Goal: Check status: Check status

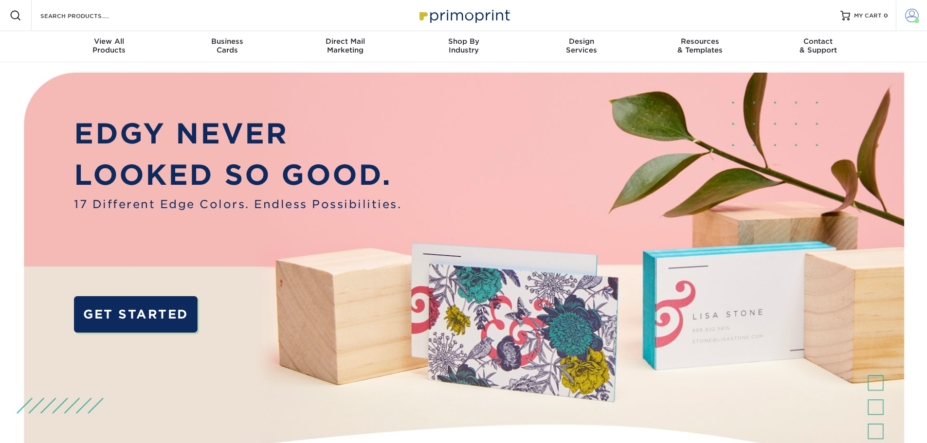
click at [914, 12] on span at bounding box center [912, 16] width 14 height 14
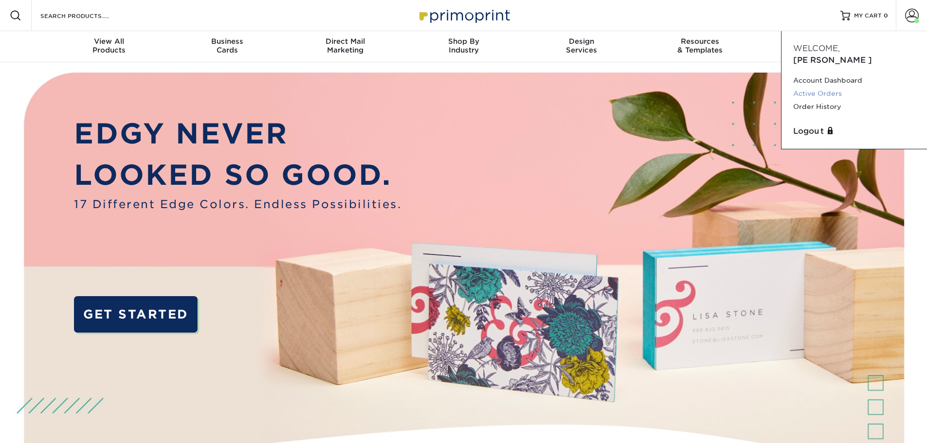
click at [811, 87] on link "Active Orders" at bounding box center [854, 93] width 122 height 13
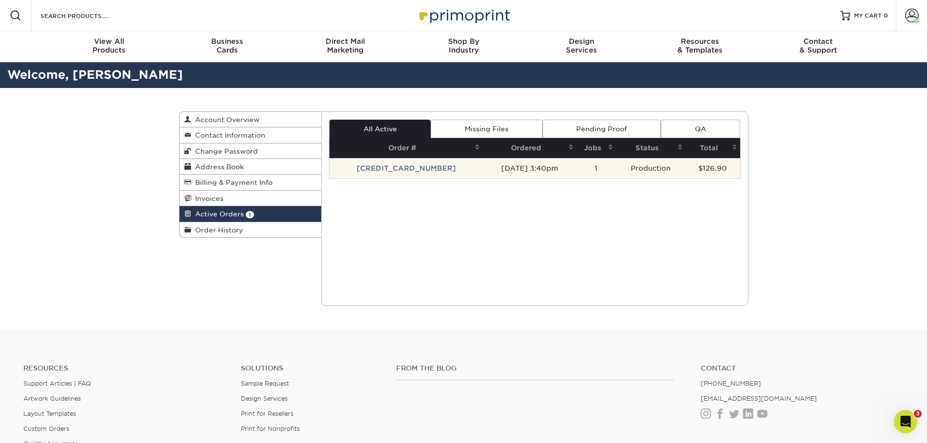
click at [622, 164] on td "Production" at bounding box center [651, 168] width 70 height 20
